Goal: Information Seeking & Learning: Check status

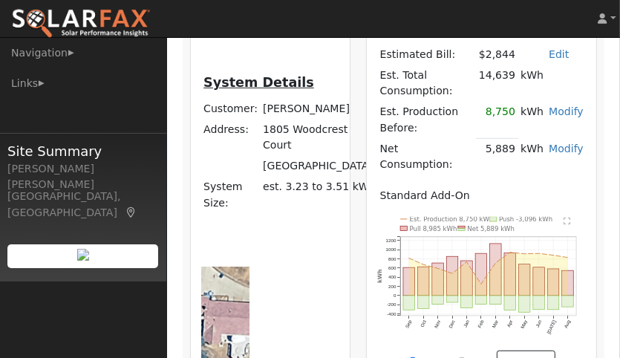
scroll to position [327, 0]
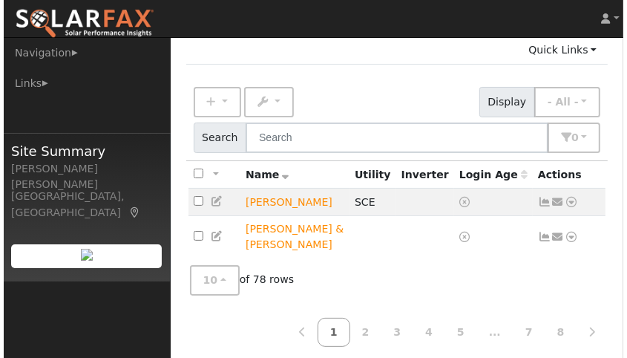
scroll to position [88, 0]
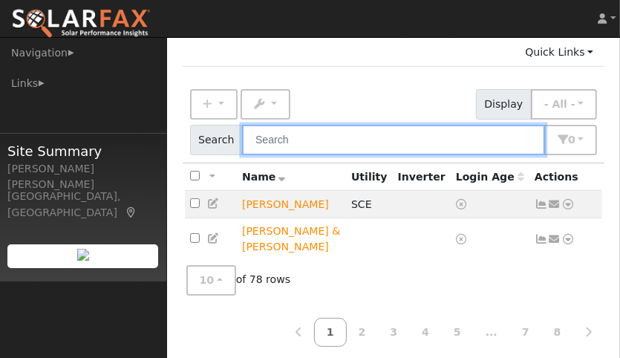
click at [367, 125] on input "text" at bounding box center [393, 140] width 303 height 30
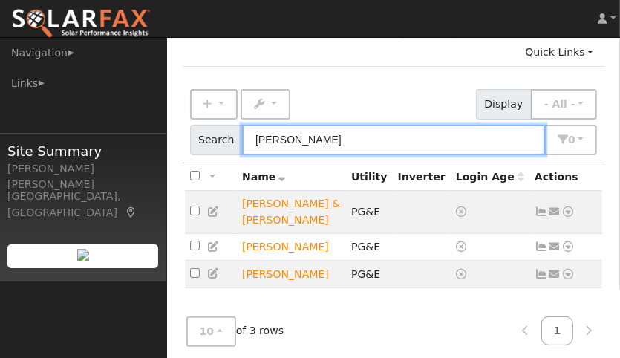
type input "[PERSON_NAME]"
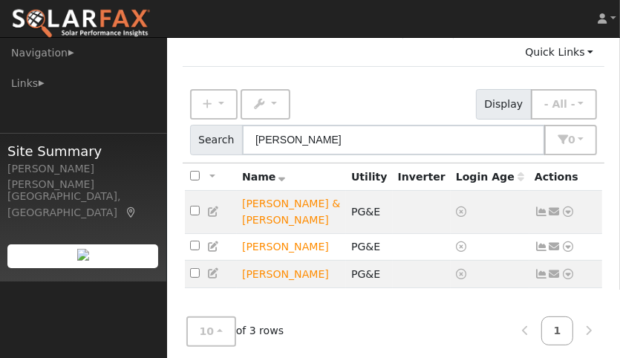
click at [540, 269] on icon at bounding box center [540, 274] width 13 height 10
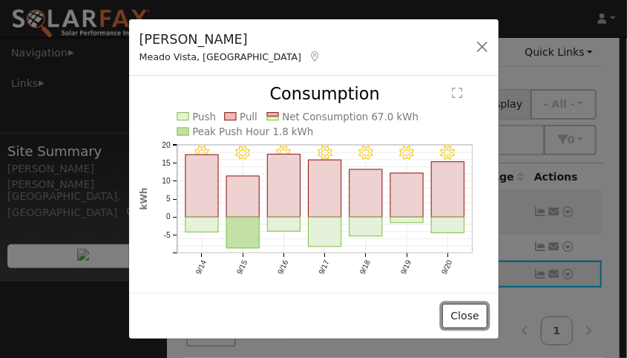
click at [472, 315] on button "Close" at bounding box center [464, 316] width 45 height 25
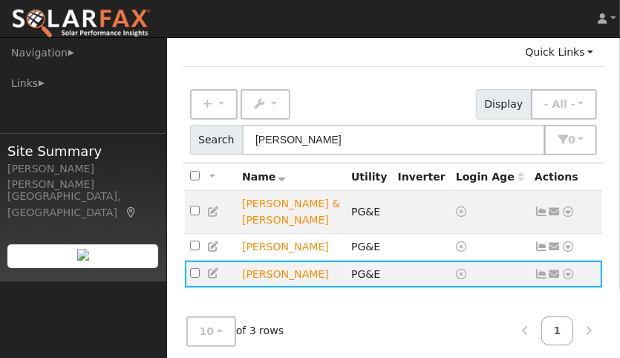
click at [566, 269] on icon at bounding box center [567, 274] width 13 height 10
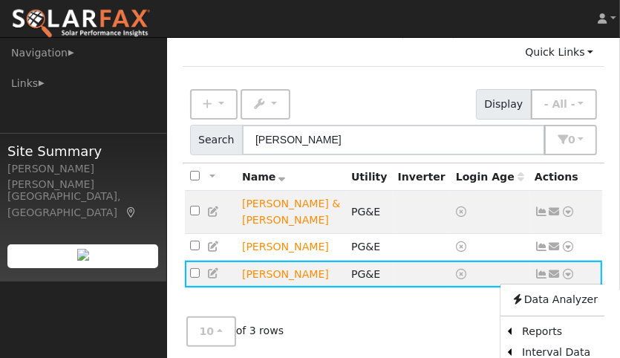
click at [538, 321] on link "Reports" at bounding box center [559, 331] width 96 height 21
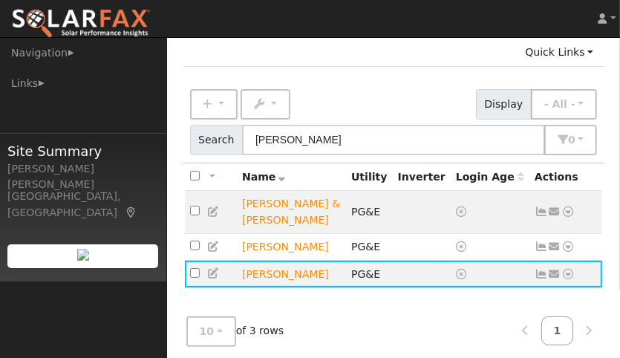
click at [537, 269] on icon at bounding box center [540, 274] width 13 height 10
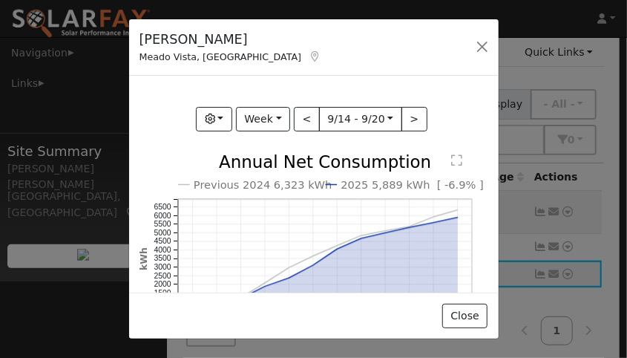
scroll to position [201, 0]
click at [265, 110] on button "Week" at bounding box center [263, 118] width 54 height 25
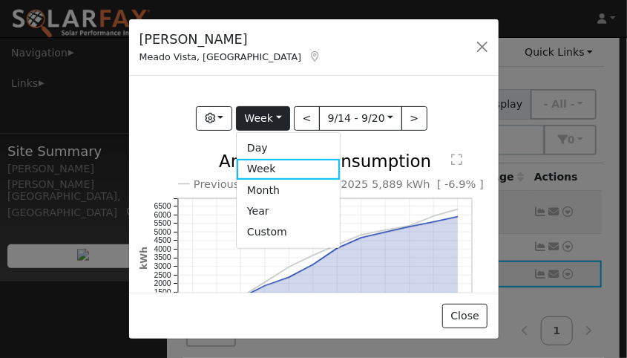
click at [287, 205] on link "Year" at bounding box center [288, 210] width 103 height 21
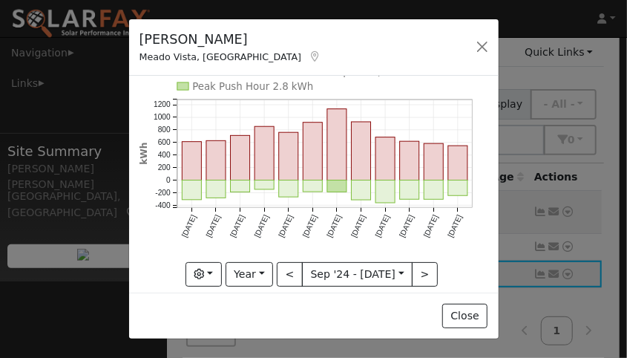
scroll to position [46, 0]
click at [452, 160] on rect "onclick=""" at bounding box center [457, 162] width 19 height 34
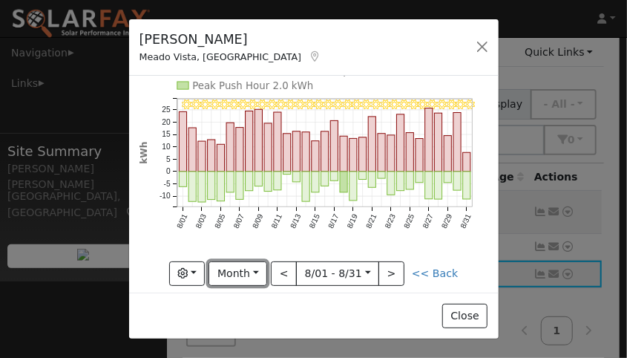
click at [249, 268] on button "Month" at bounding box center [238, 273] width 59 height 25
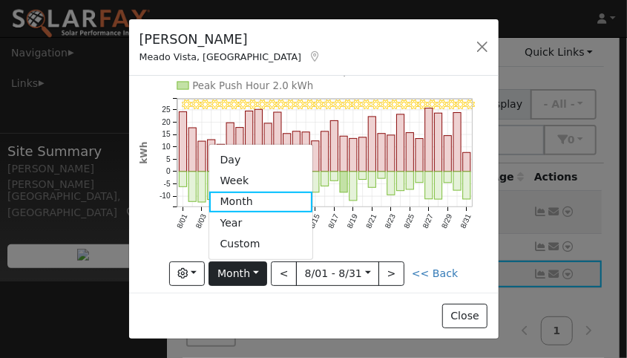
click at [253, 217] on link "Year" at bounding box center [260, 222] width 103 height 21
type input "[DATE]"
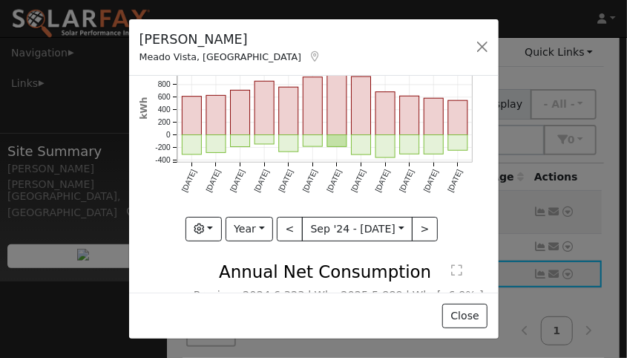
scroll to position [90, 0]
click at [475, 214] on icon "Push Pull Net Consumption 5,889 kWh Peak Push Hour 2.8 kWh [DATE] Oct '[DATE] D…" at bounding box center [314, 117] width 349 height 242
click at [467, 214] on icon "Push Pull Net Consumption 5,889 kWh Peak Push Hour 2.8 kWh [DATE] Oct '[DATE] D…" at bounding box center [314, 117] width 349 height 242
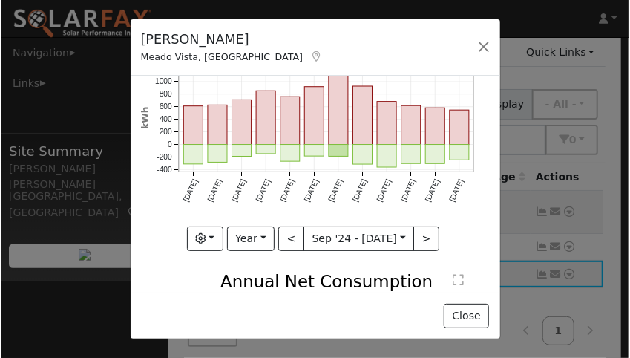
scroll to position [79, 0]
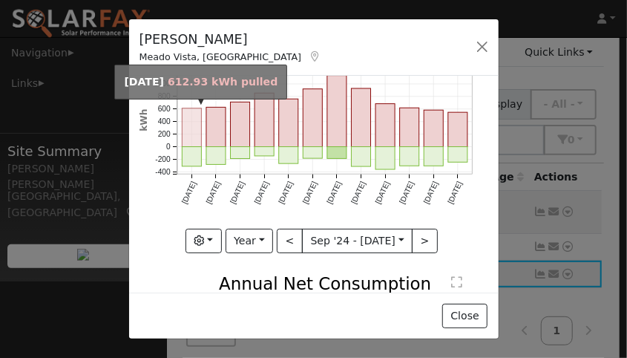
click at [542, 267] on div "[PERSON_NAME][GEOGRAPHIC_DATA][PERSON_NAME], [GEOGRAPHIC_DATA] Default Account …" at bounding box center [313, 179] width 627 height 358
